Goal: Transaction & Acquisition: Purchase product/service

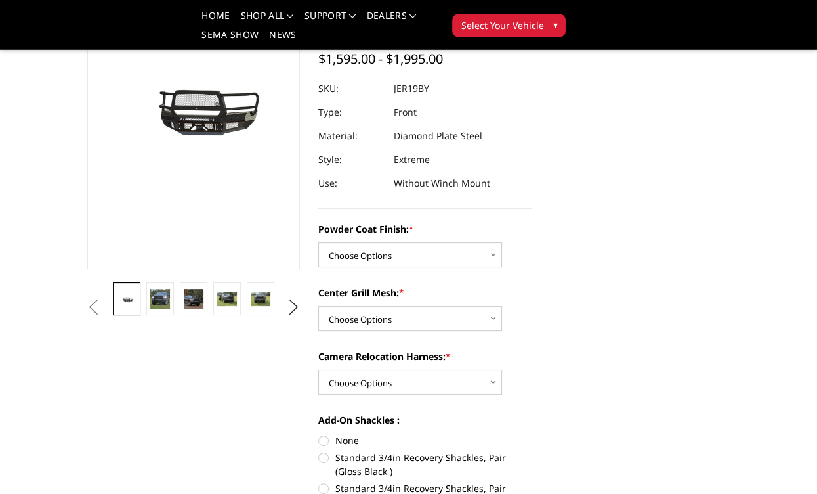
scroll to position [131, 0]
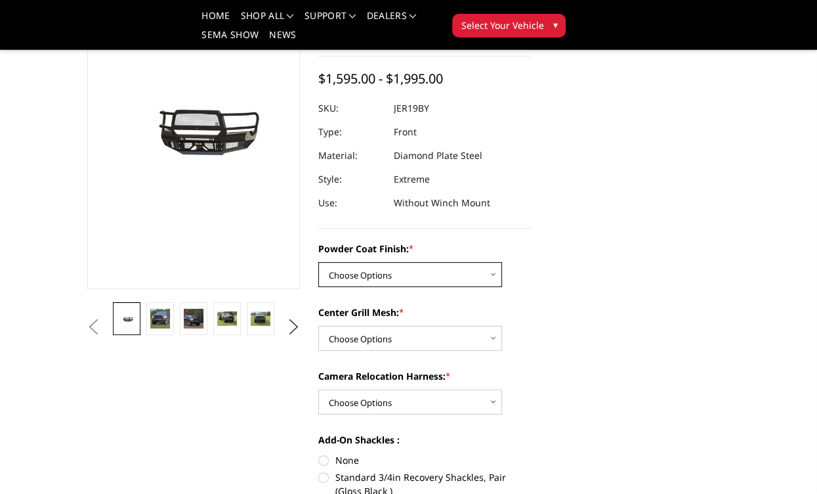
click at [494, 275] on select "Choose Options Bare Metal Gloss Black Powder Coat Textured Black Powder Coat" at bounding box center [410, 274] width 184 height 25
select select "3215"
click at [318, 262] on select "Choose Options Bare Metal Gloss Black Powder Coat Textured Black Powder Coat" at bounding box center [410, 274] width 184 height 25
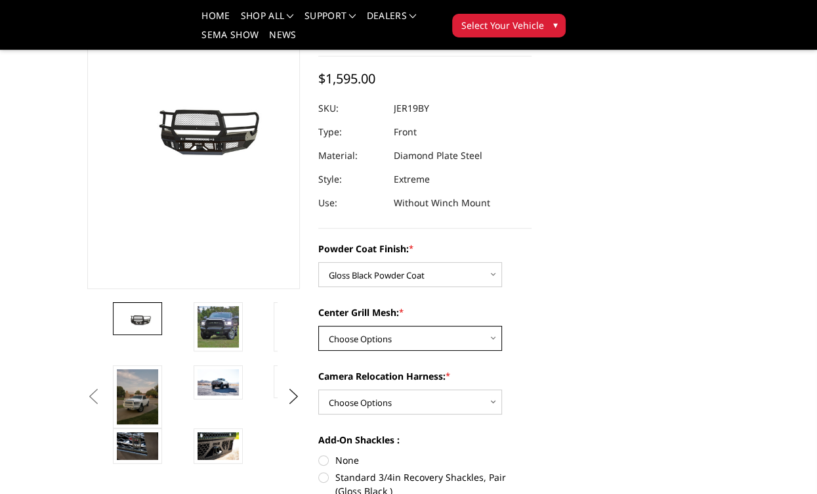
click at [501, 335] on select "Choose Options WITH Expanded Metal in Center Grill WITHOUT Expanded Metal in Ce…" at bounding box center [410, 338] width 184 height 25
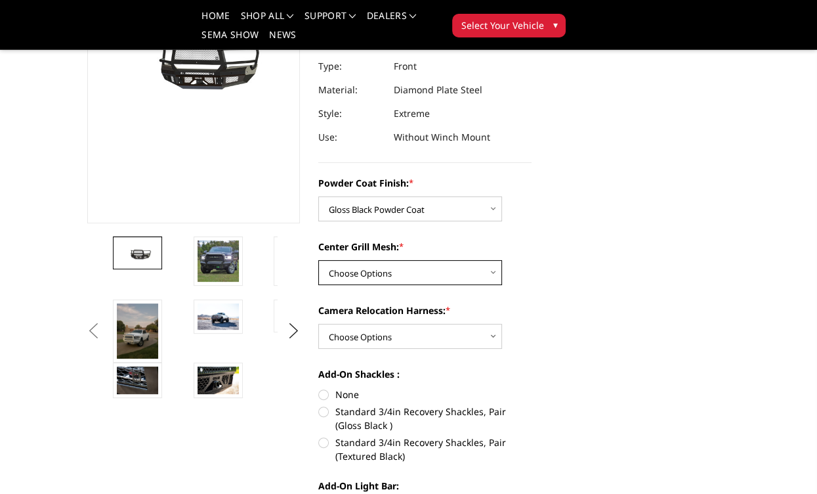
click at [498, 272] on select "Choose Options WITH Expanded Metal in Center Grill WITHOUT Expanded Metal in Ce…" at bounding box center [410, 272] width 184 height 25
select select "3218"
click at [318, 260] on select "Choose Options WITH Expanded Metal in Center Grill WITHOUT Expanded Metal in Ce…" at bounding box center [410, 272] width 184 height 25
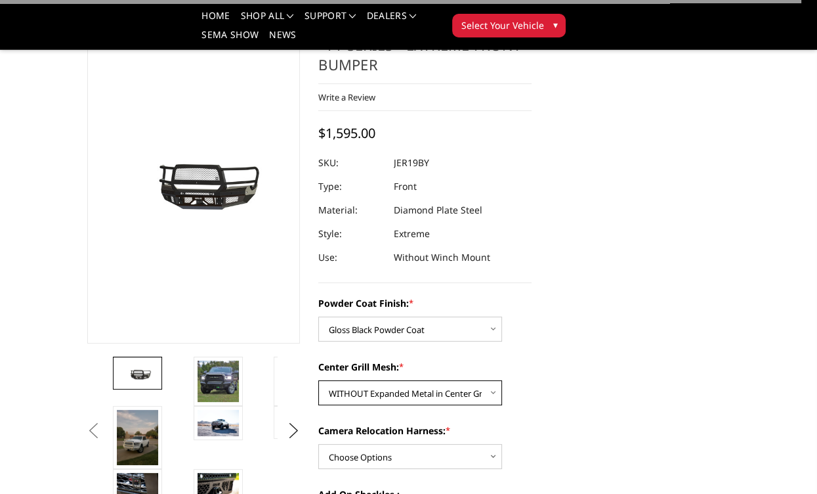
scroll to position [66, 0]
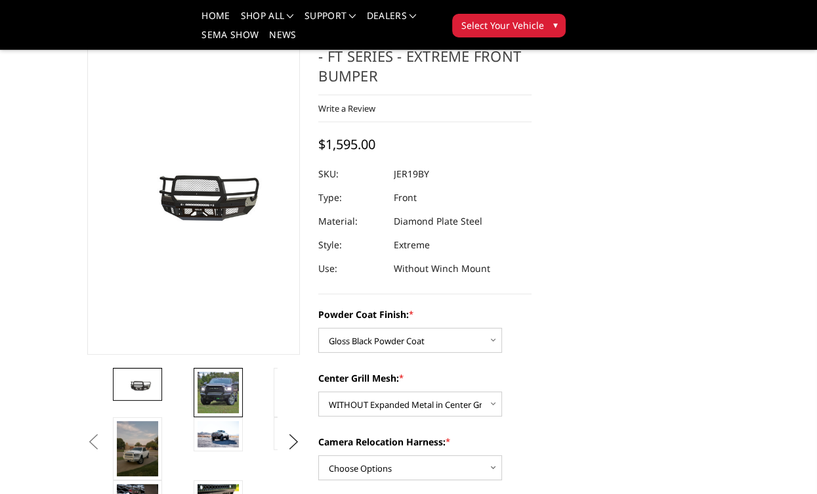
click at [224, 400] on img at bounding box center [218, 392] width 41 height 41
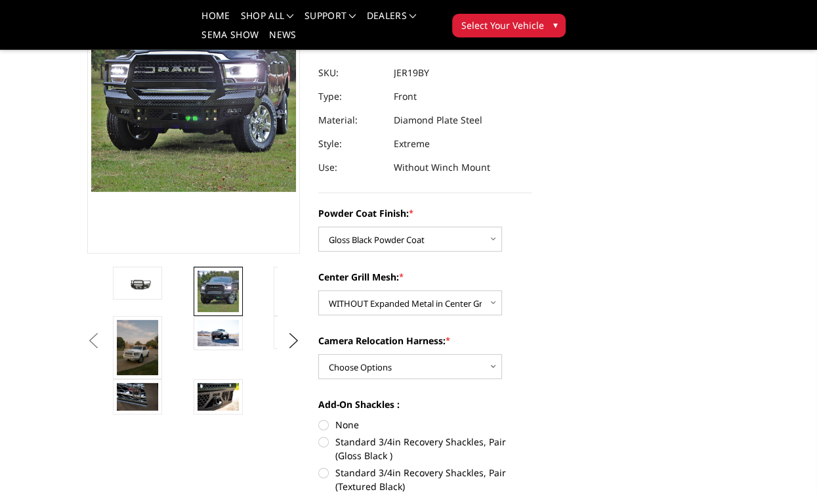
scroll to position [197, 0]
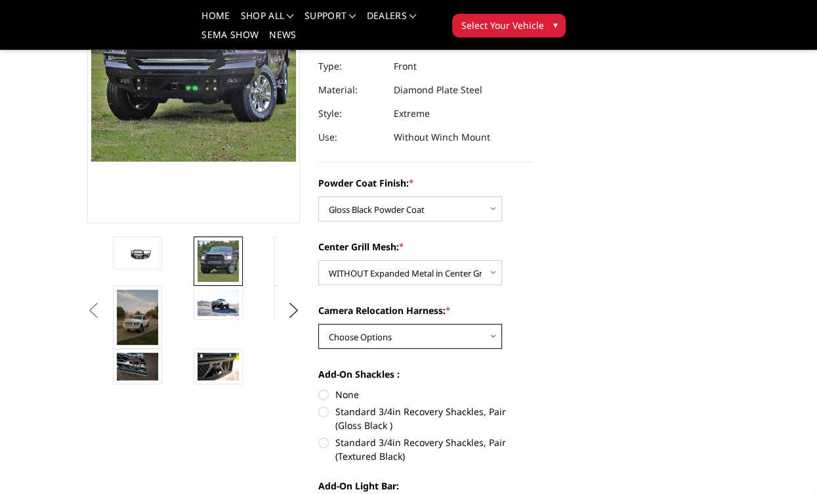
click at [490, 340] on select "Choose Options WITH Camera Relocation Harness WITHOUT Camera Relocation Harness" at bounding box center [410, 336] width 184 height 25
select select "3220"
click at [318, 324] on select "Choose Options WITH Camera Relocation Harness WITHOUT Camera Relocation Harness" at bounding box center [410, 336] width 184 height 25
click at [516, 375] on label "Add-On Shackles :" at bounding box center [424, 374] width 213 height 14
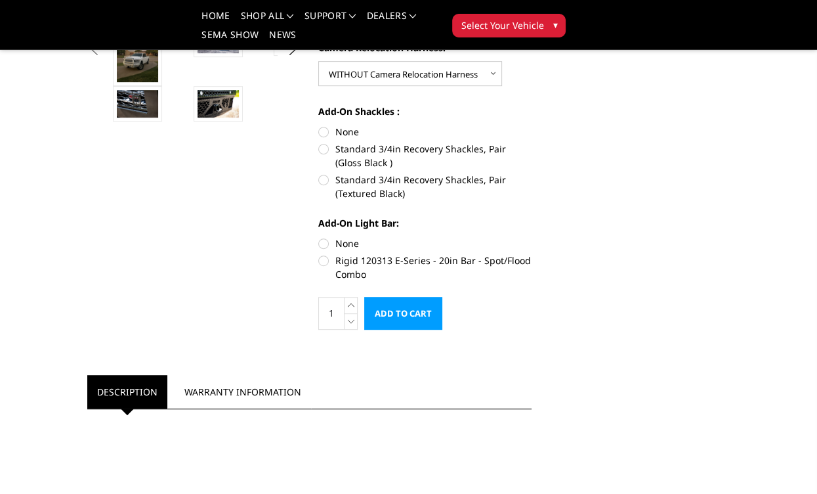
scroll to position [525, 0]
